Goal: Transaction & Acquisition: Purchase product/service

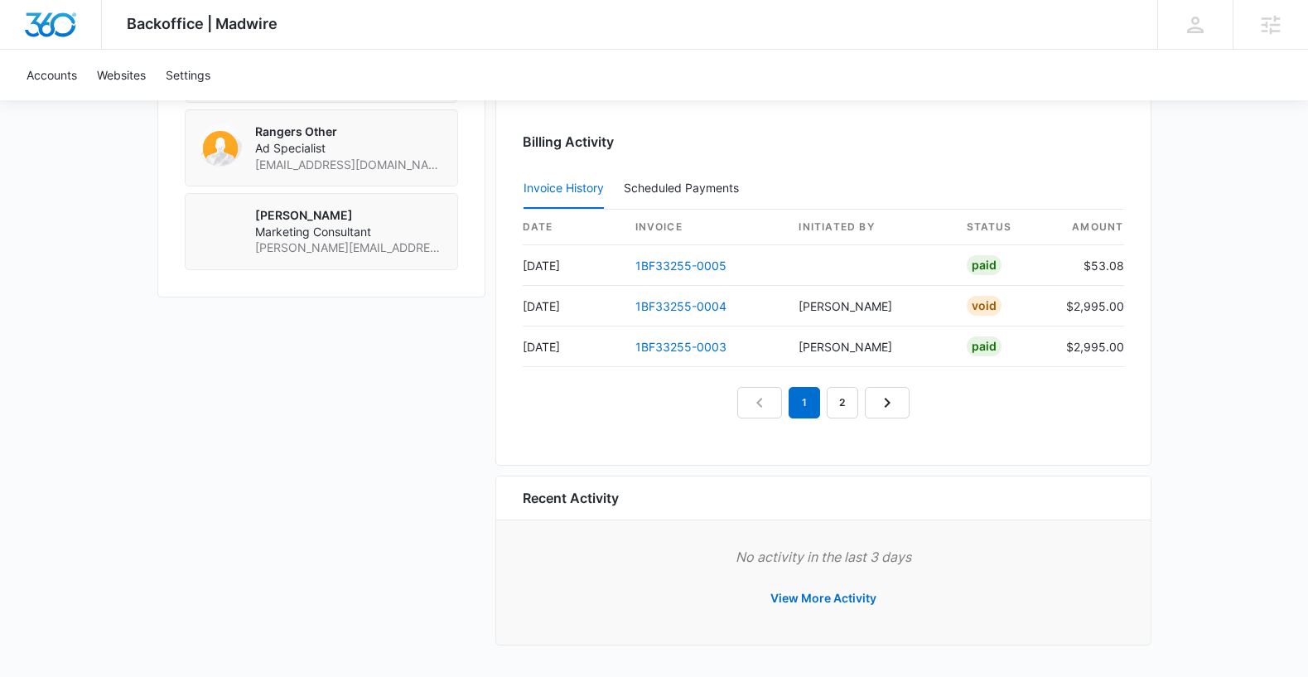
scroll to position [1473, 0]
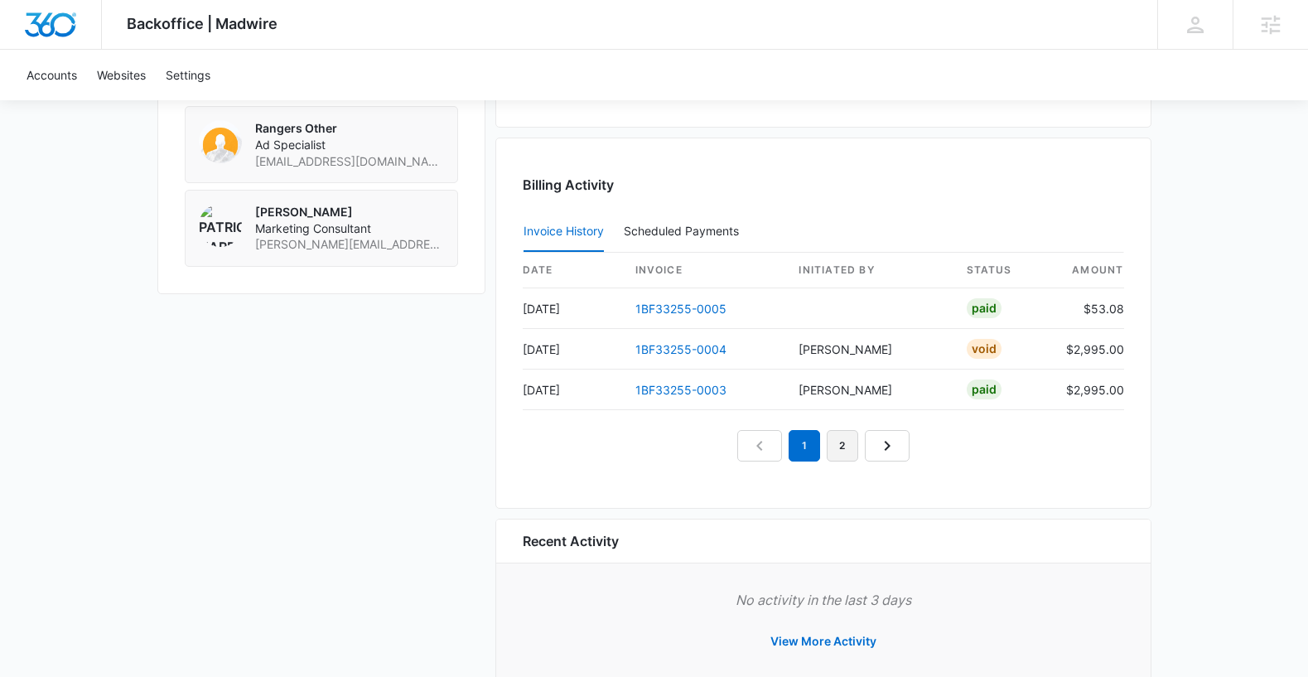
click at [836, 442] on link "2" at bounding box center [842, 445] width 31 height 31
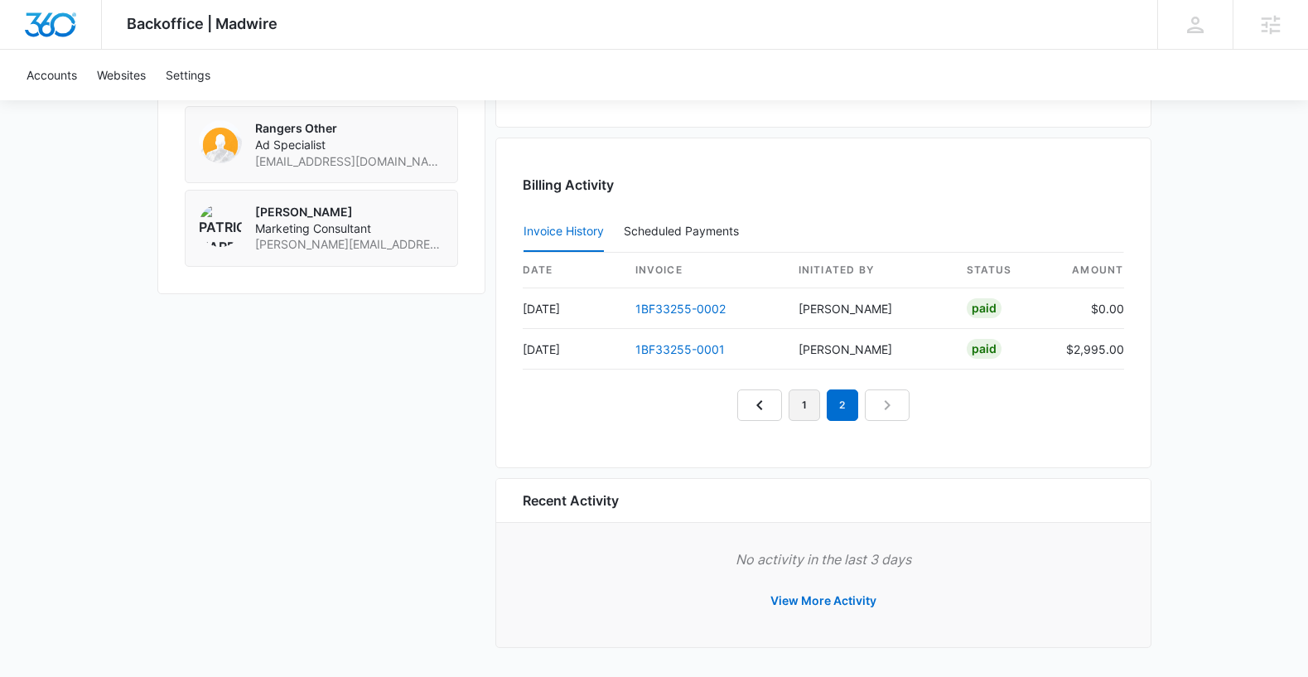
click at [799, 404] on link "1" at bounding box center [804, 404] width 31 height 31
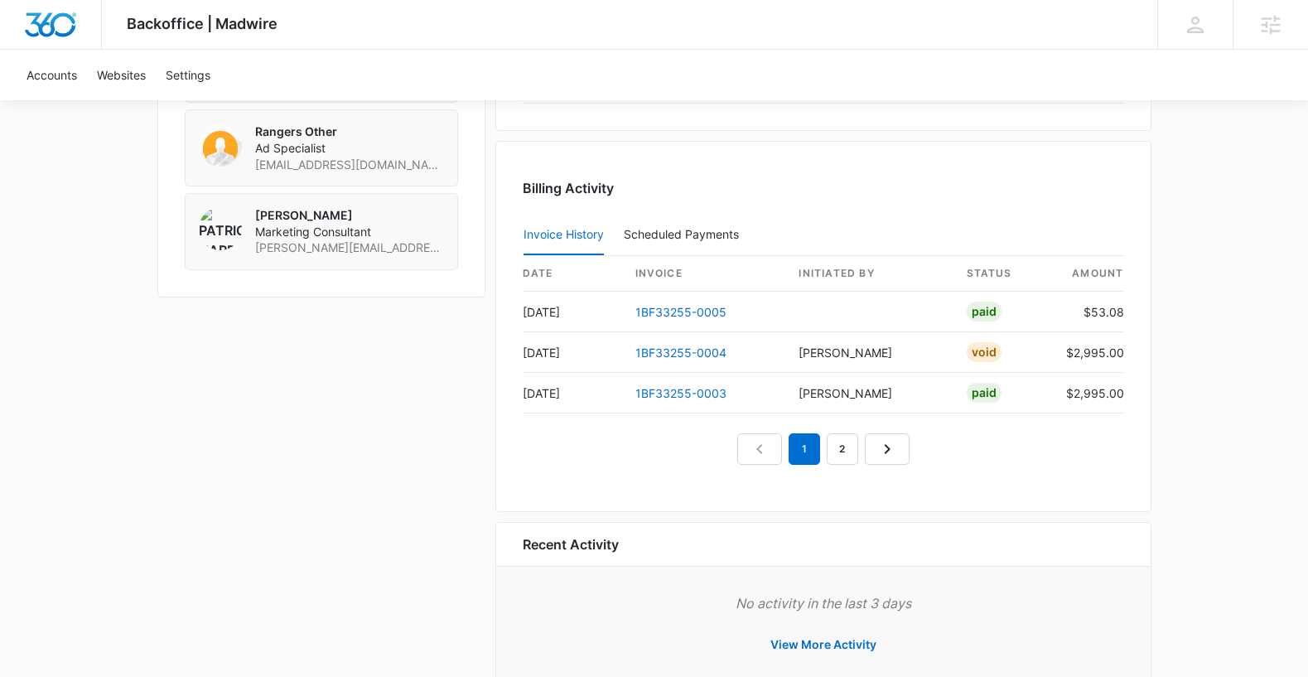
scroll to position [1516, 0]
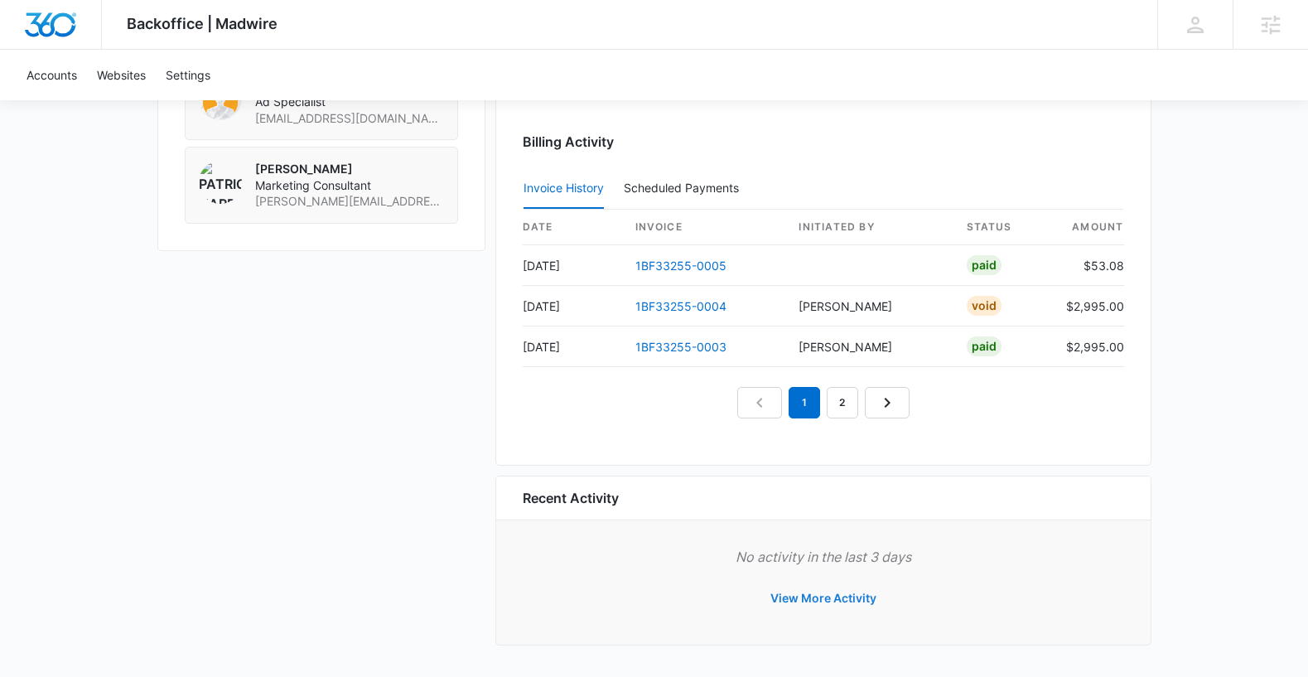
click at [835, 599] on button "View More Activity" at bounding box center [823, 598] width 139 height 40
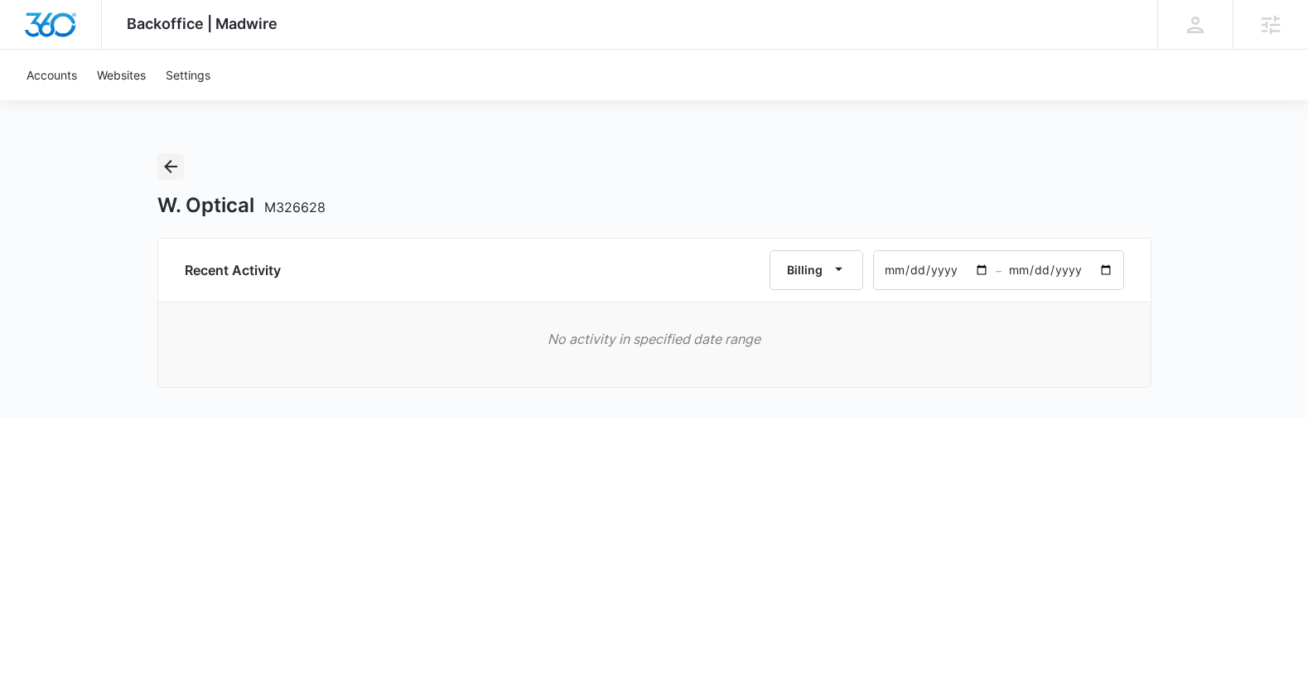
click at [170, 157] on icon "Back" at bounding box center [171, 167] width 20 height 20
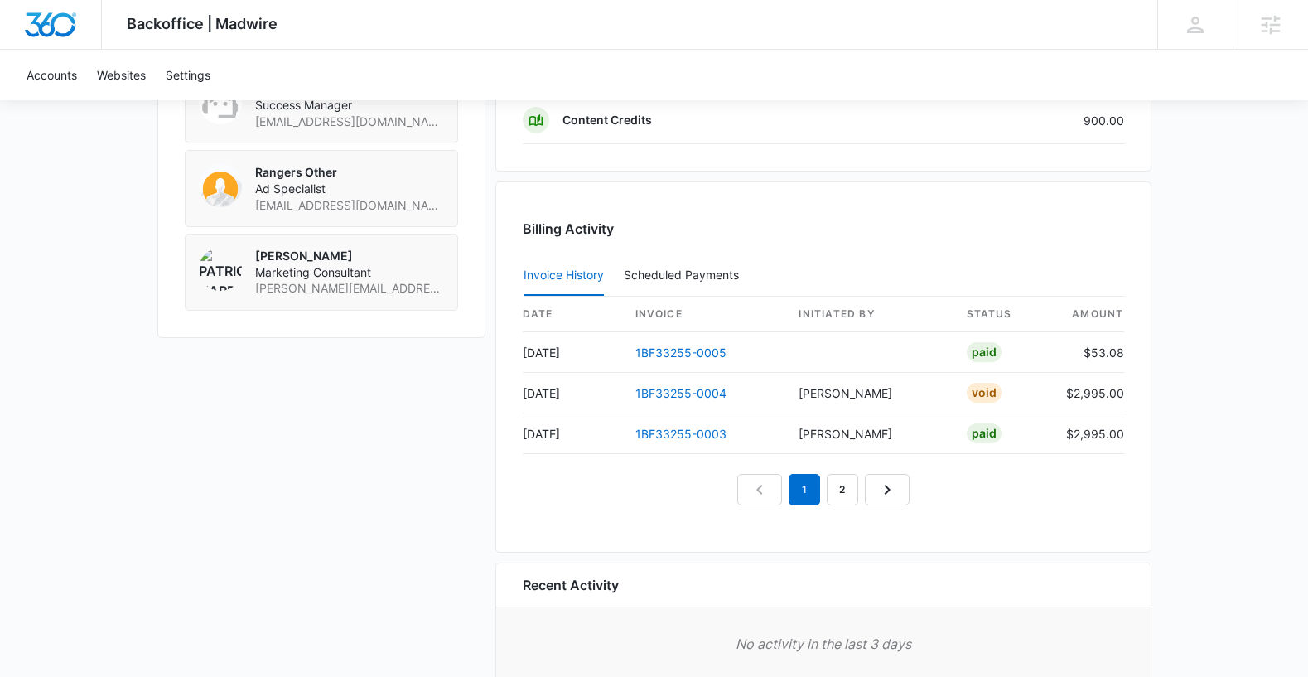
scroll to position [1516, 0]
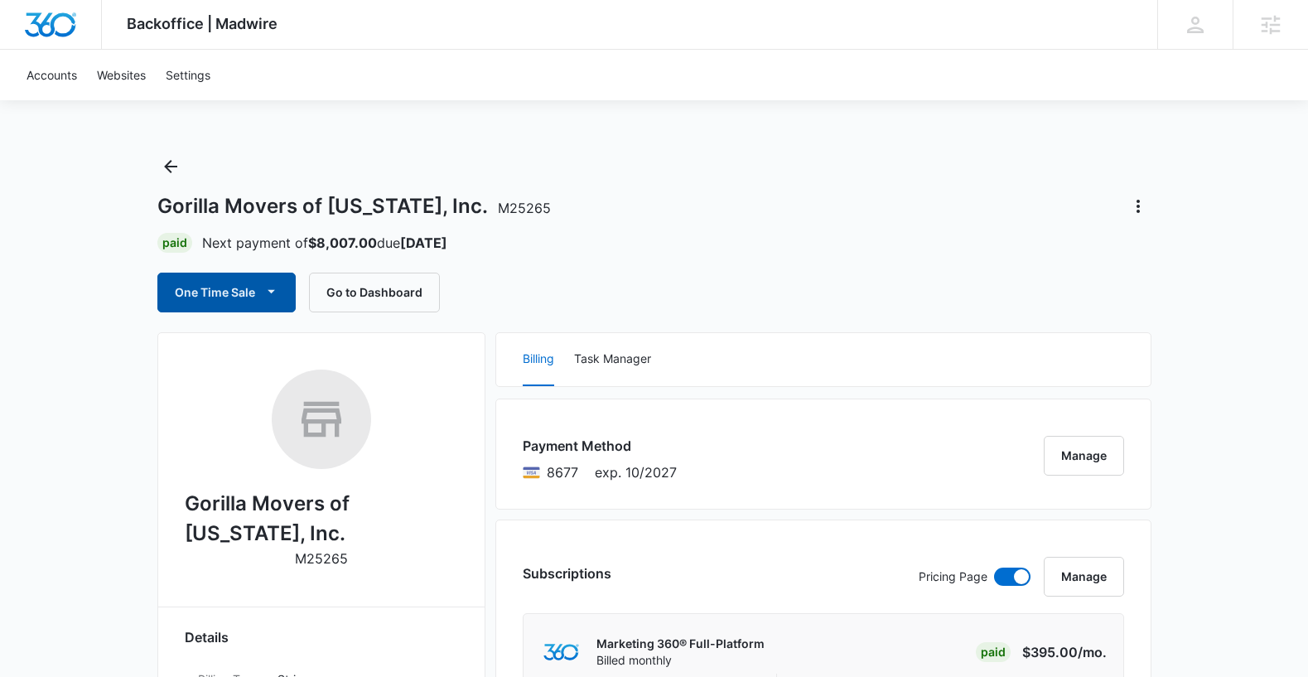
click at [263, 283] on icon "button" at bounding box center [271, 291] width 17 height 17
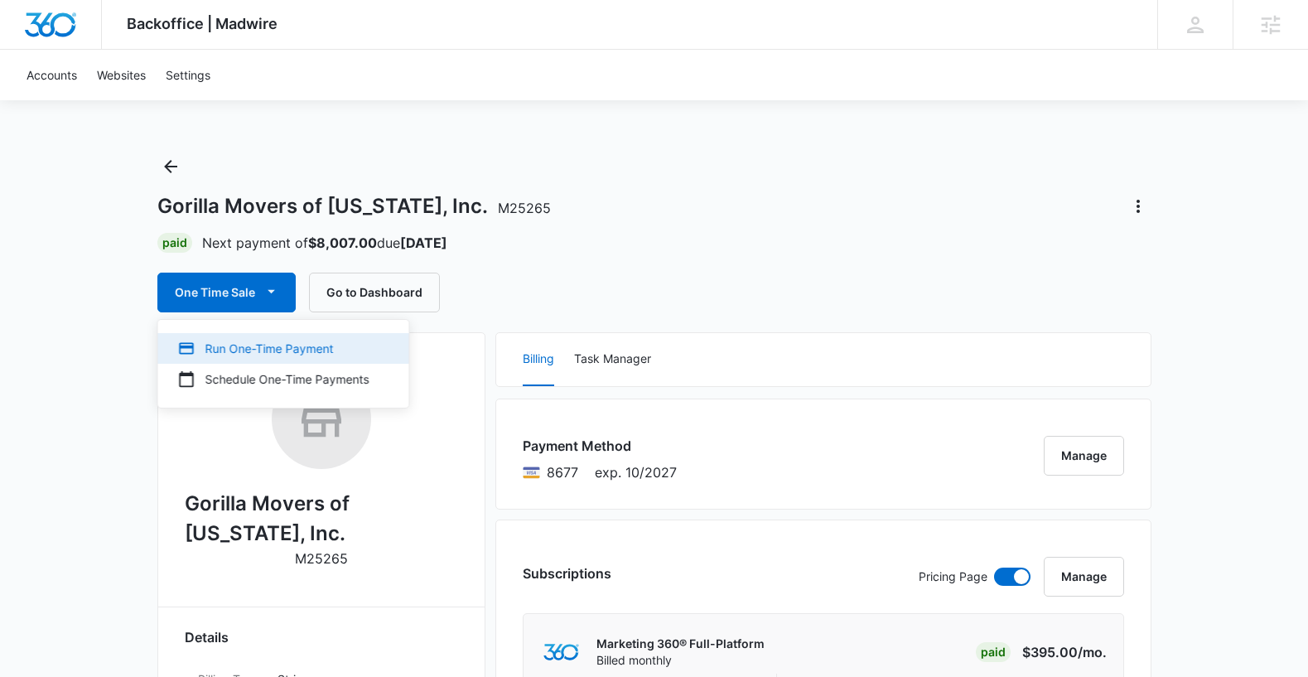
click at [272, 348] on div "Run One-Time Payment" at bounding box center [273, 348] width 191 height 17
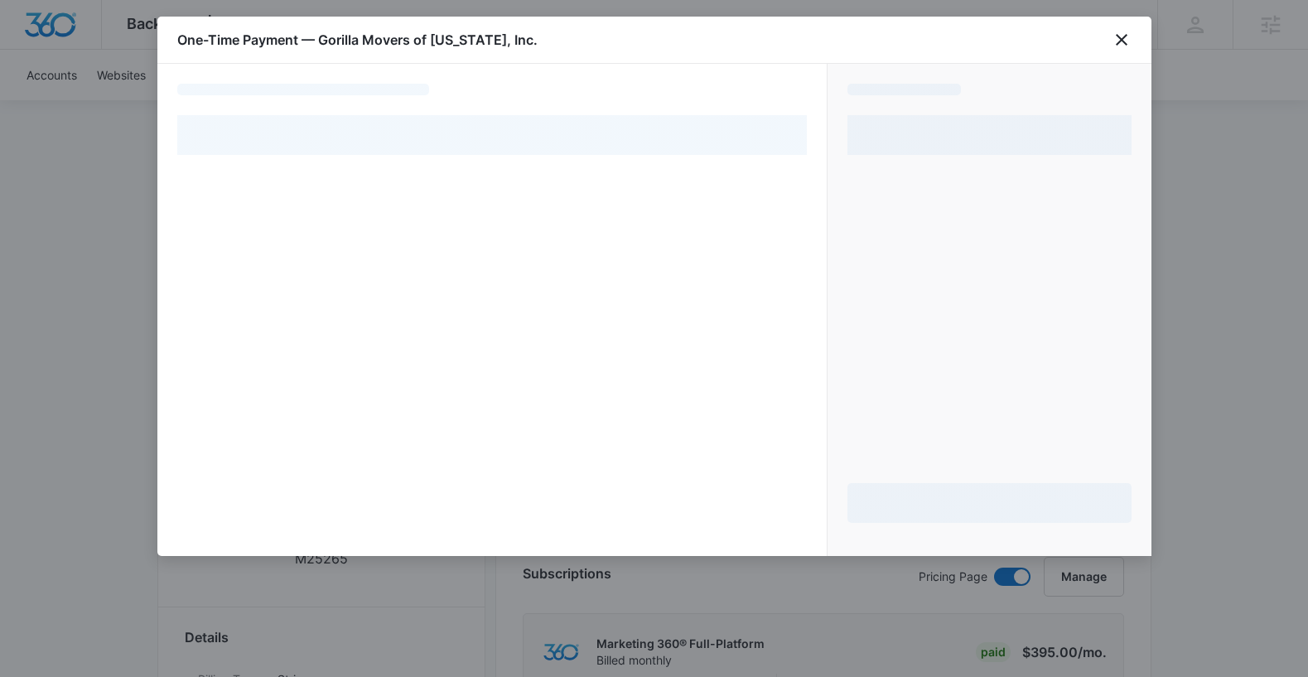
select select "pm_1N48ypA4n8RTgNjUf9l4aLTc"
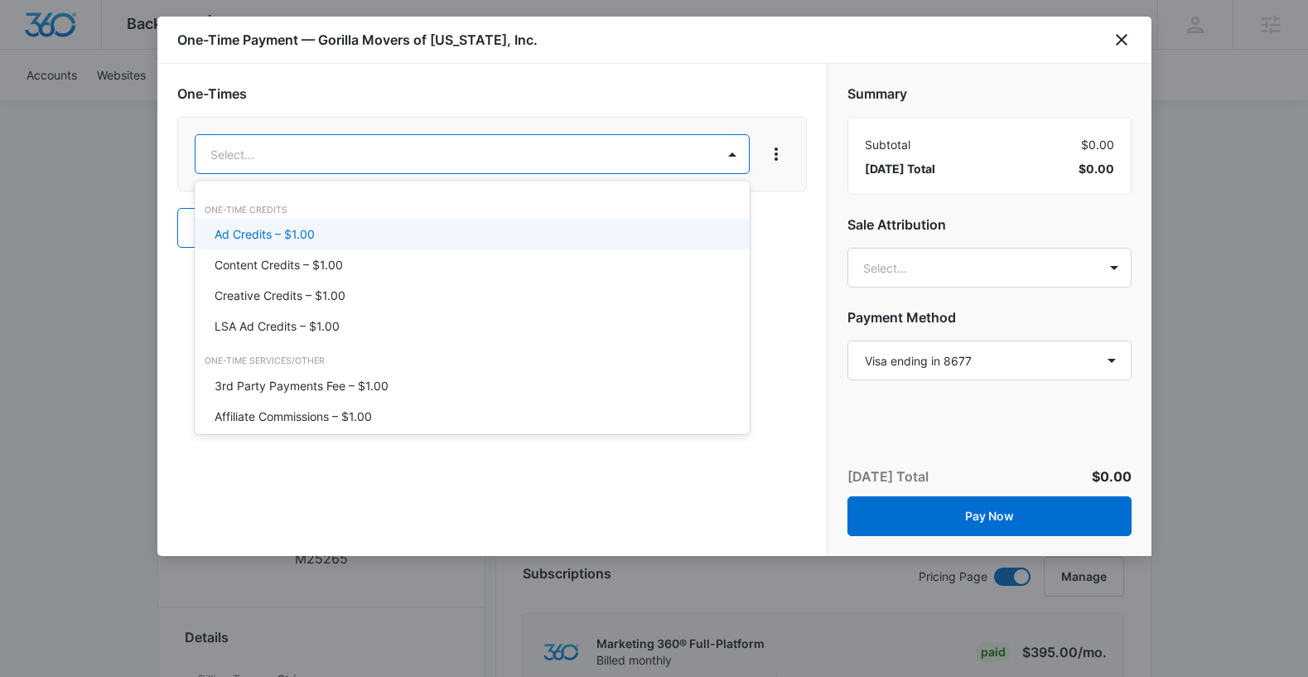
click at [403, 235] on div "Ad Credits – $1.00" at bounding box center [471, 233] width 512 height 17
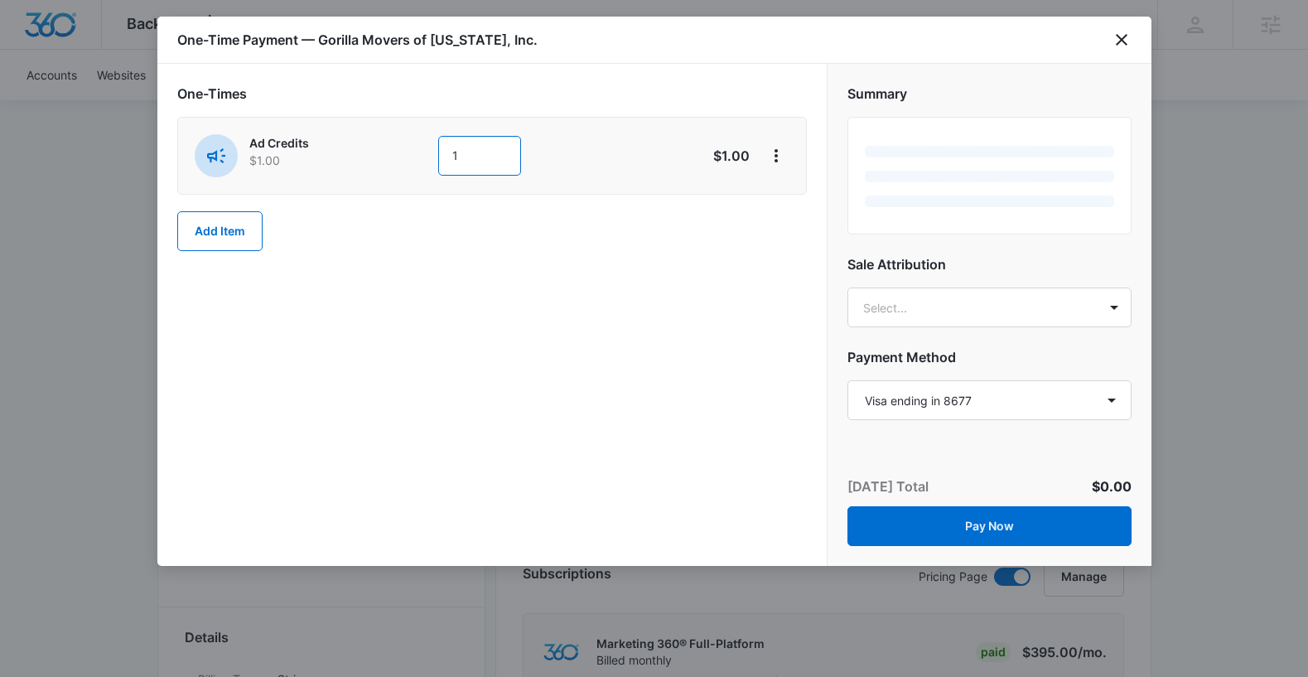
click at [475, 152] on input "1" at bounding box center [479, 156] width 83 height 40
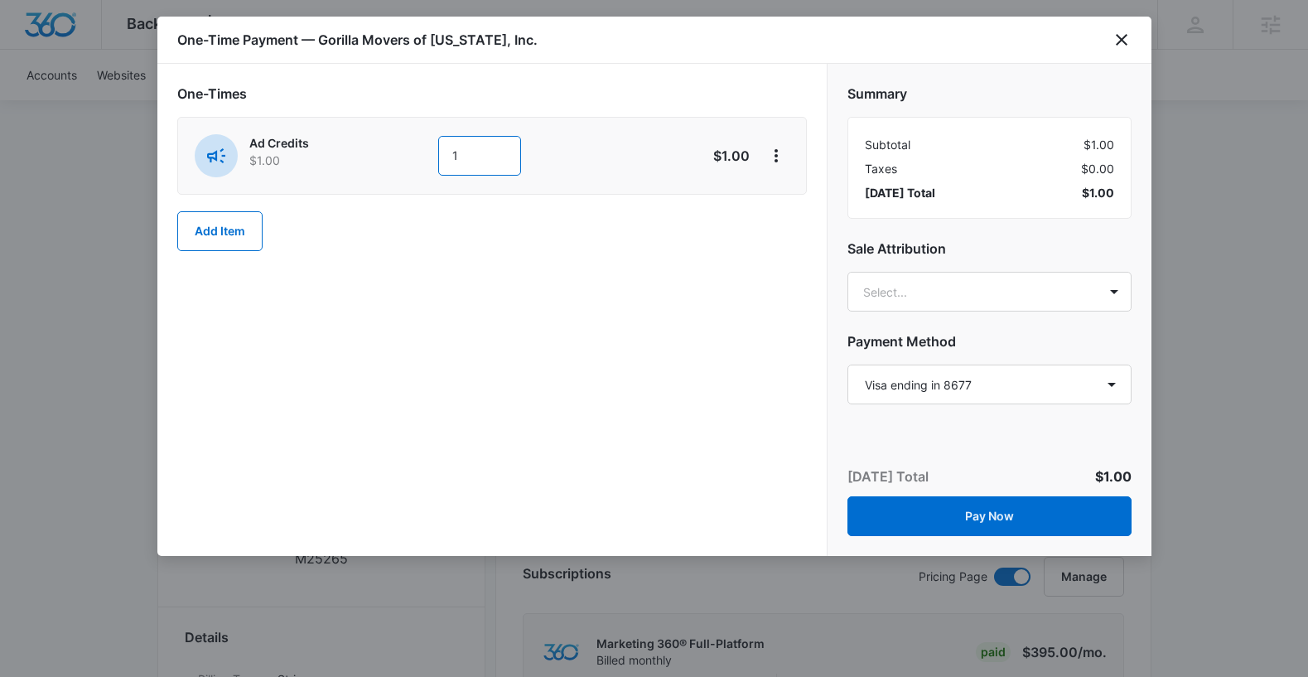
type input "1000"
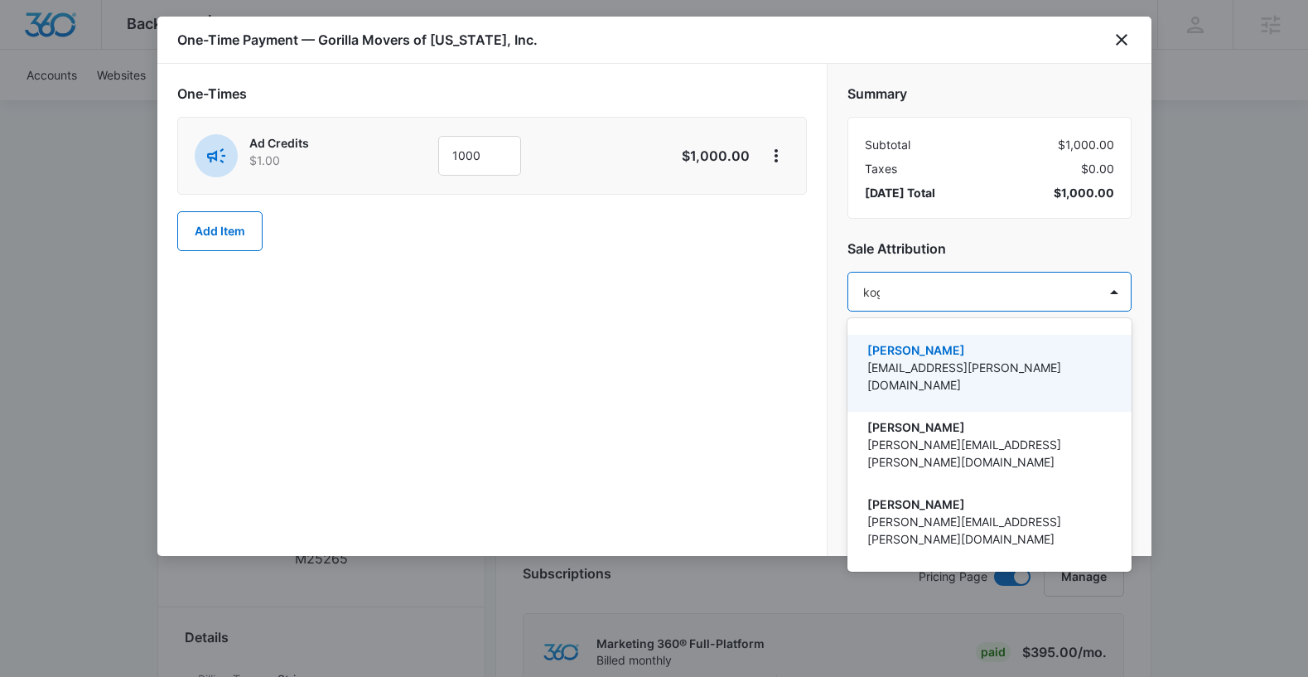
type input "[PERSON_NAME]"
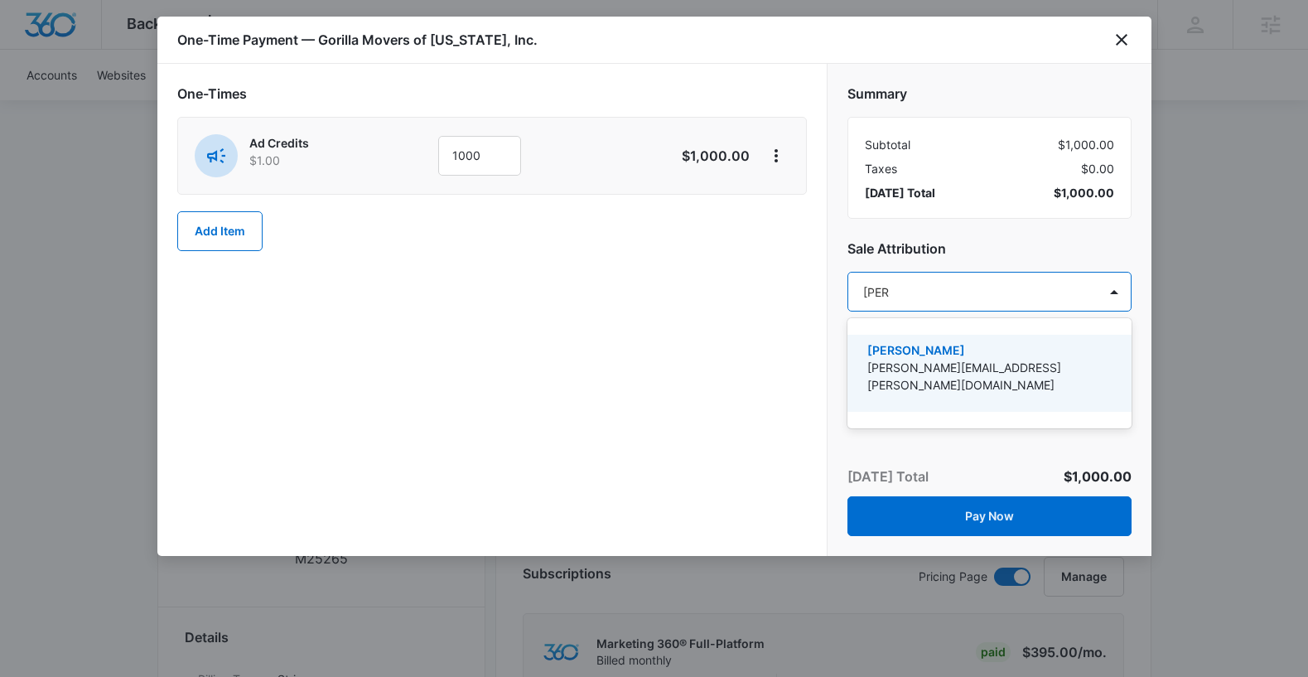
click at [944, 374] on p "[PERSON_NAME][EMAIL_ADDRESS][PERSON_NAME][DOMAIN_NAME]" at bounding box center [987, 376] width 241 height 35
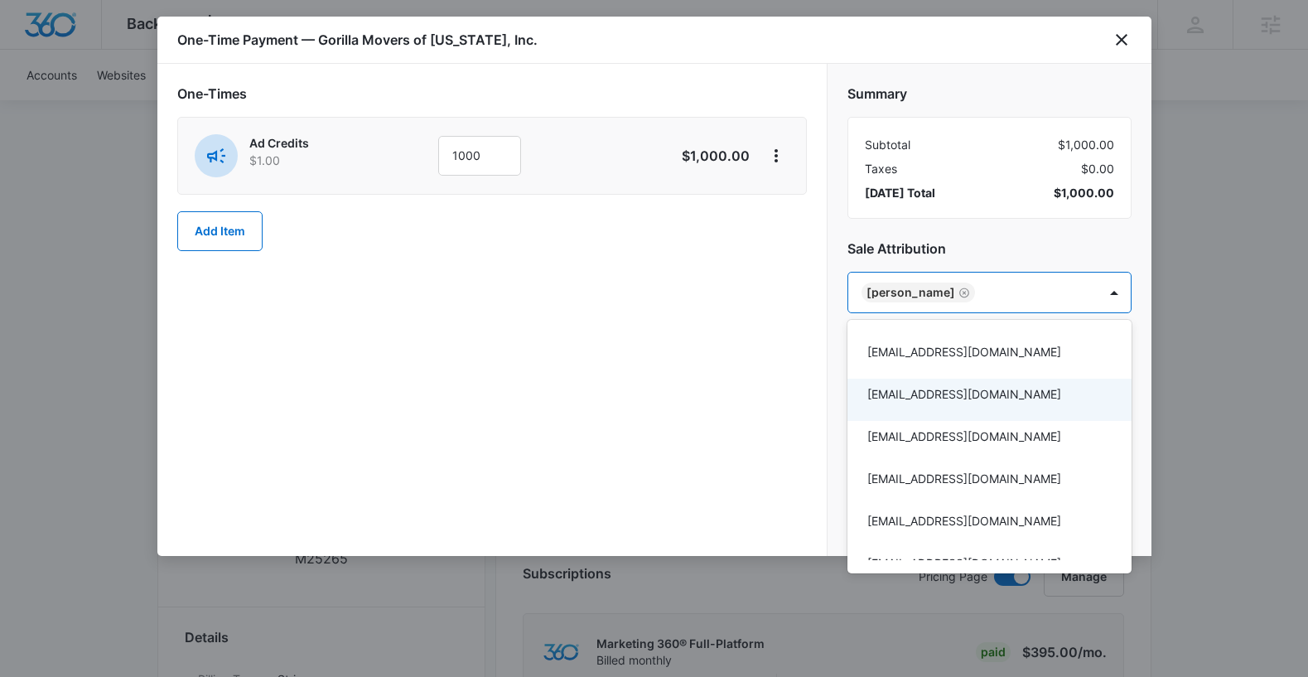
click at [740, 432] on div at bounding box center [654, 338] width 1308 height 677
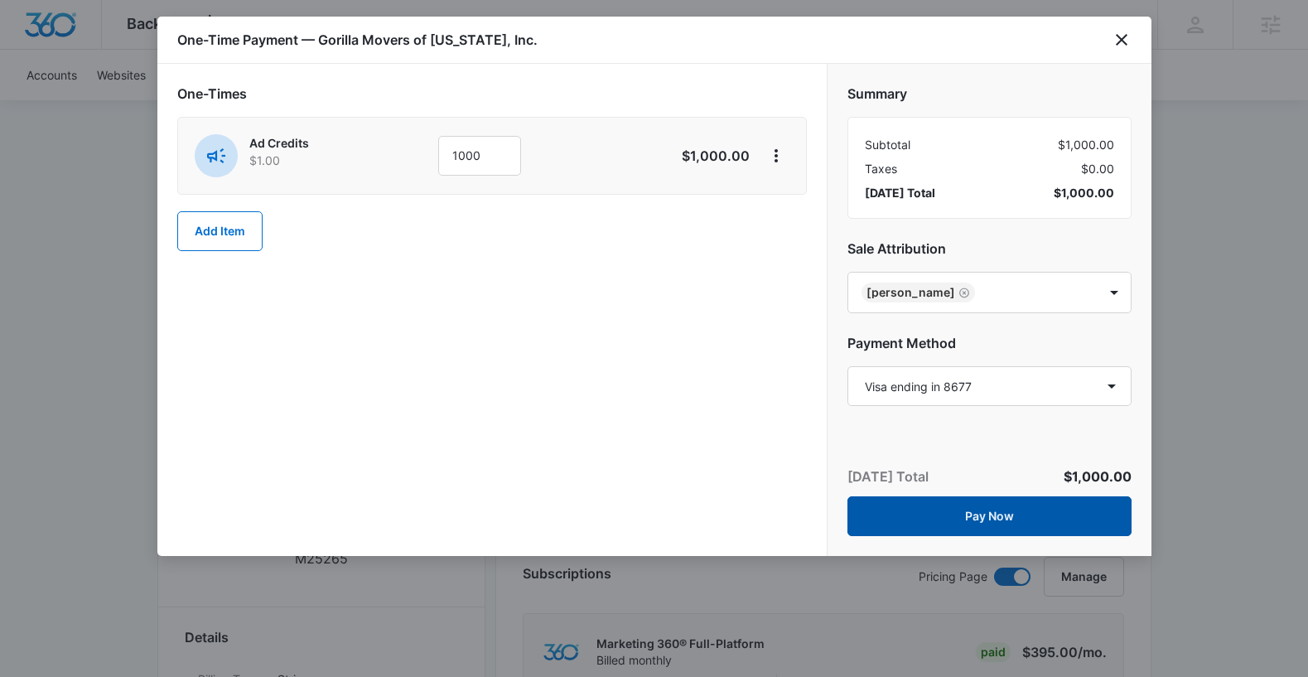
click at [891, 514] on button "Pay Now" at bounding box center [990, 516] width 284 height 40
